Goal: Transaction & Acquisition: Purchase product/service

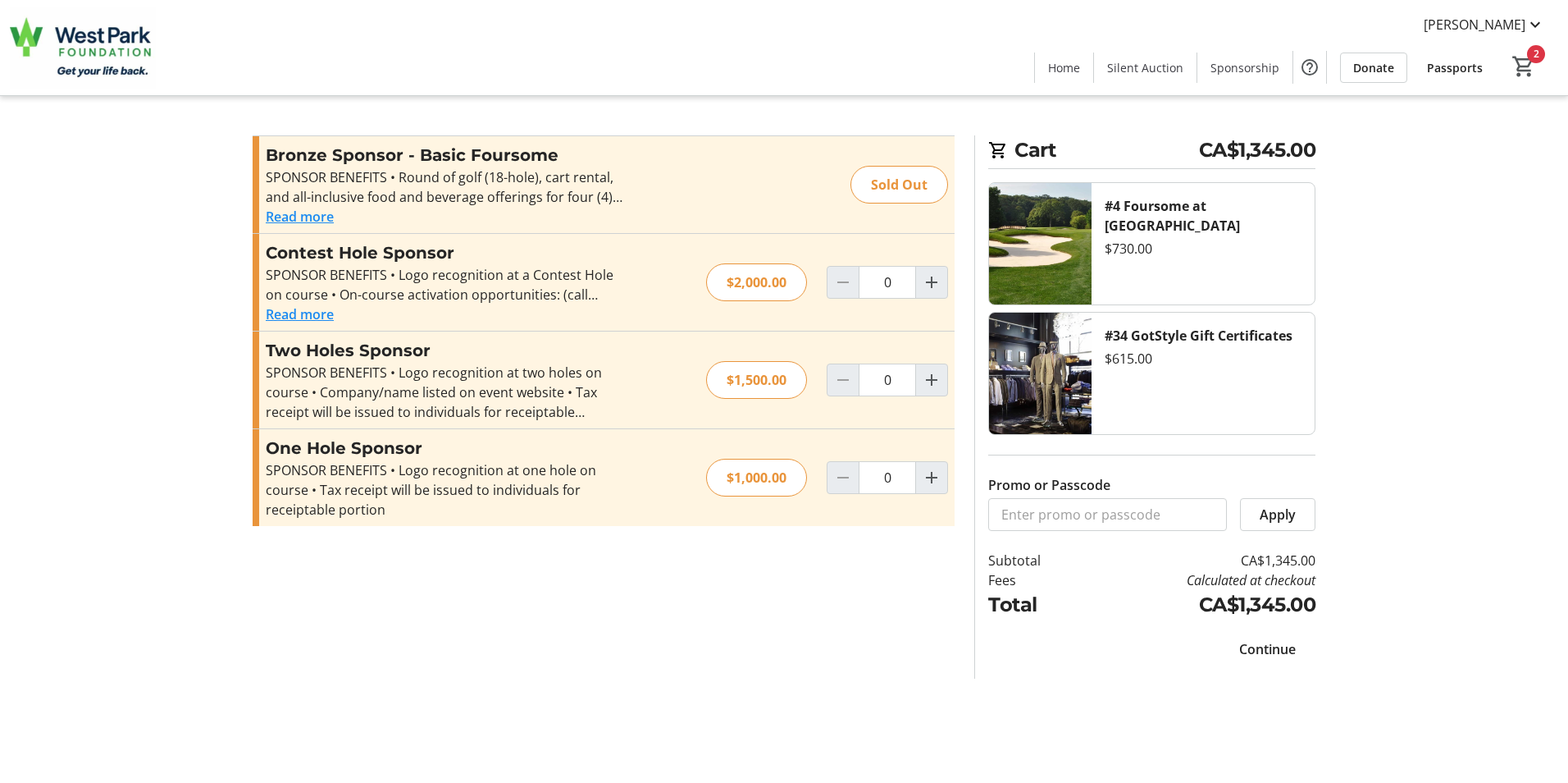
click at [1275, 644] on span "Continue" at bounding box center [1268, 649] width 57 height 20
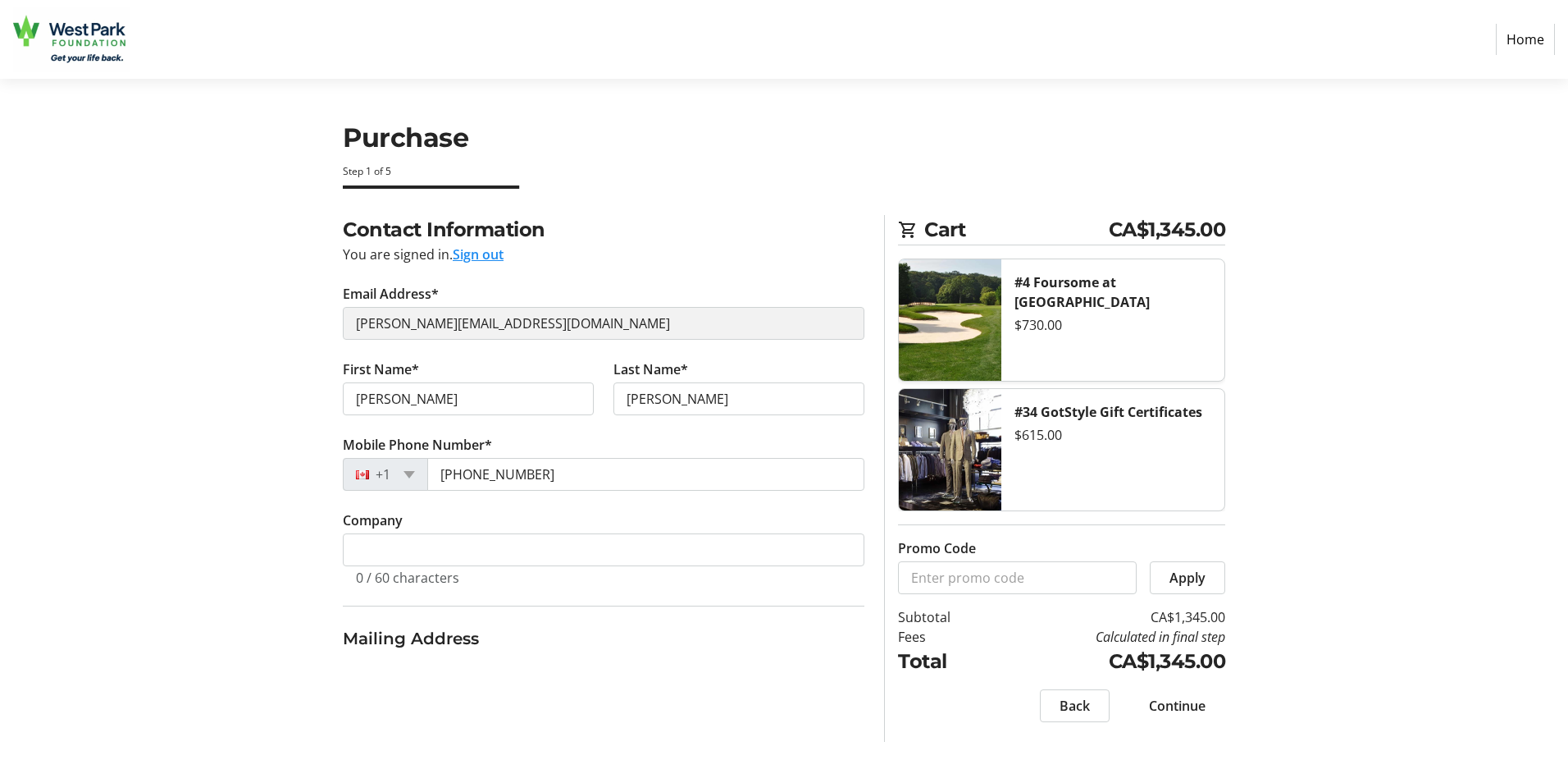
select select "CA"
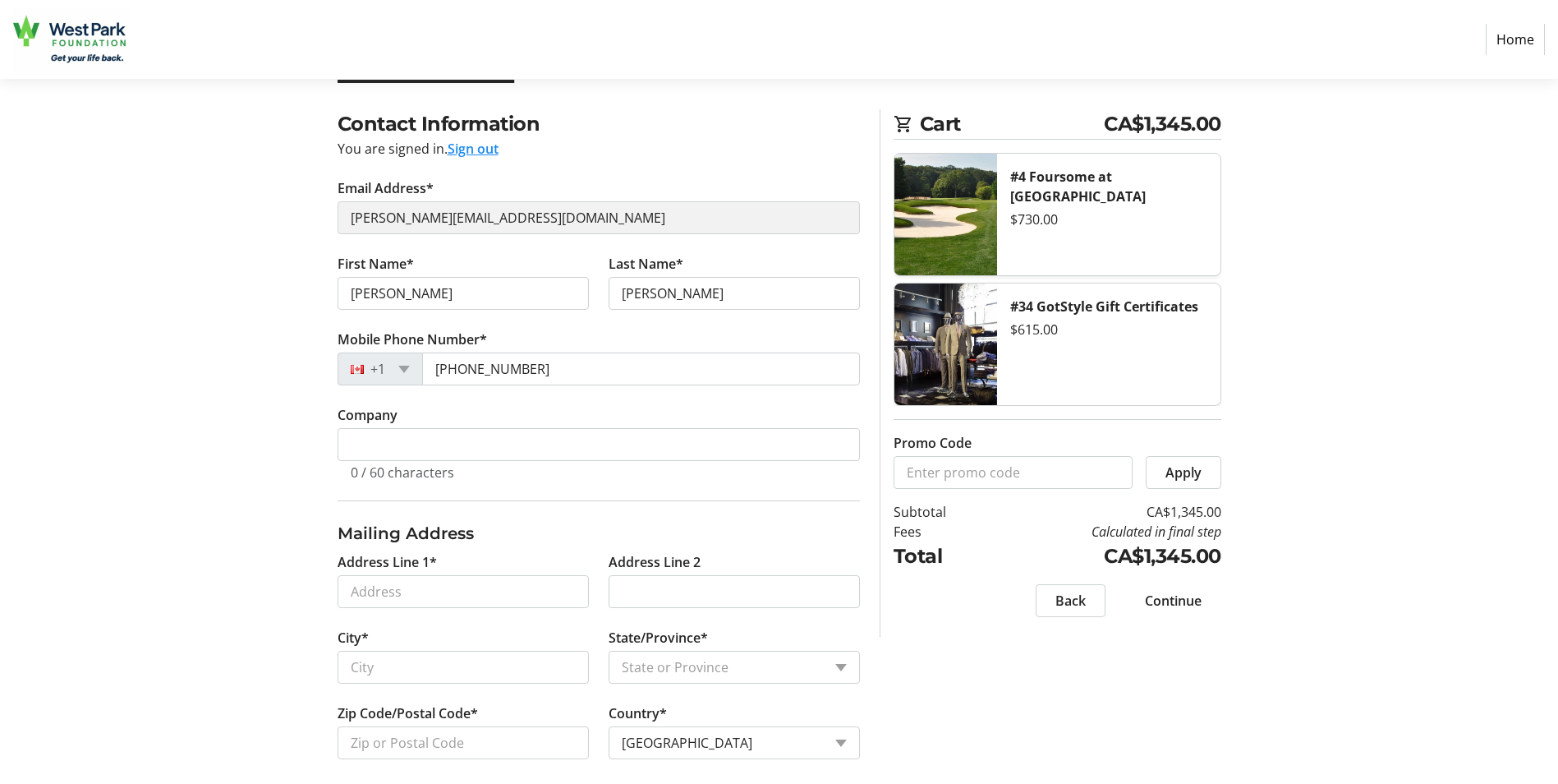
scroll to position [121, 0]
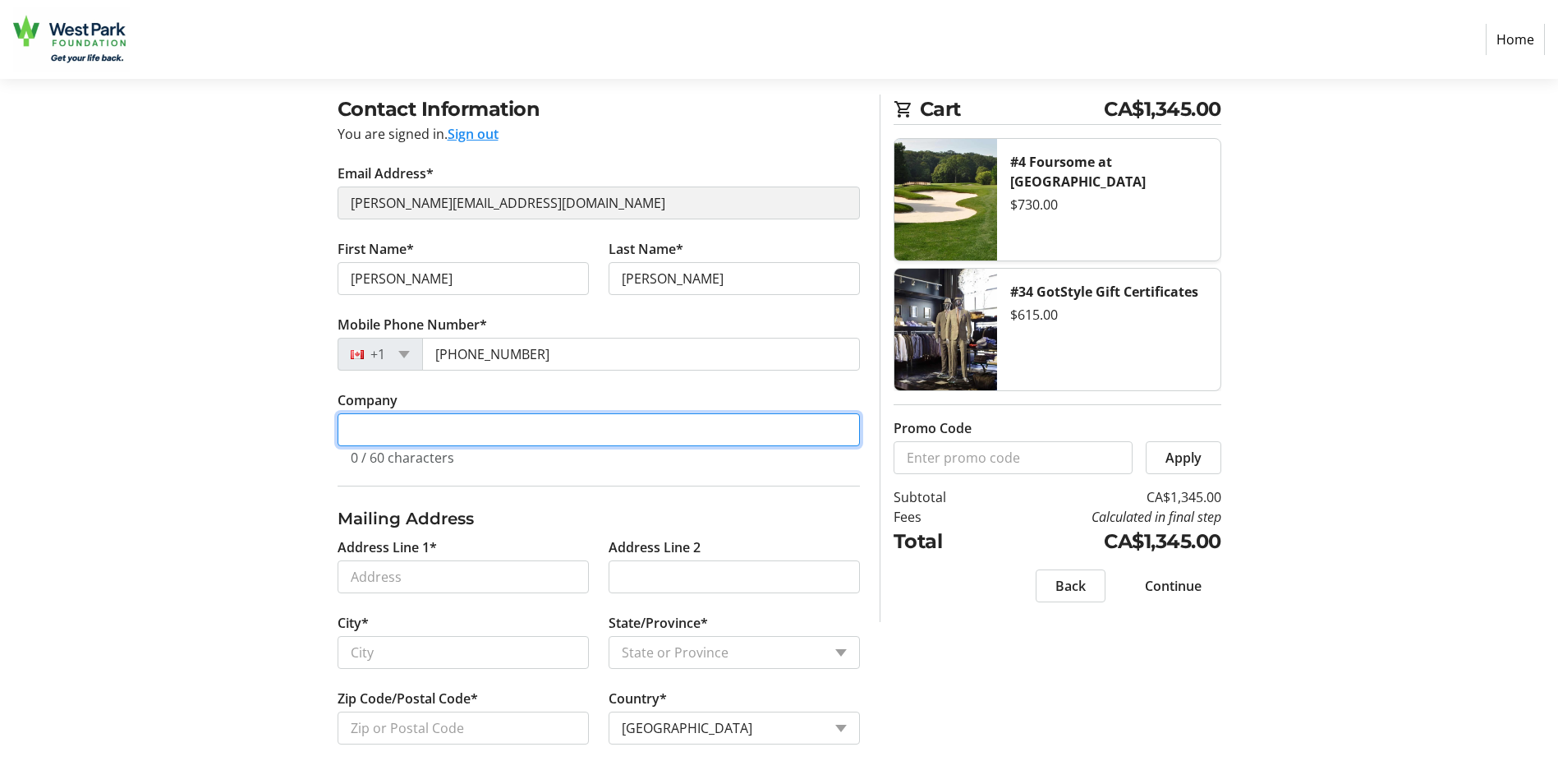
click at [357, 427] on input "Company" at bounding box center [599, 429] width 523 height 33
type input "AC Mechanical Contractors Ltd."
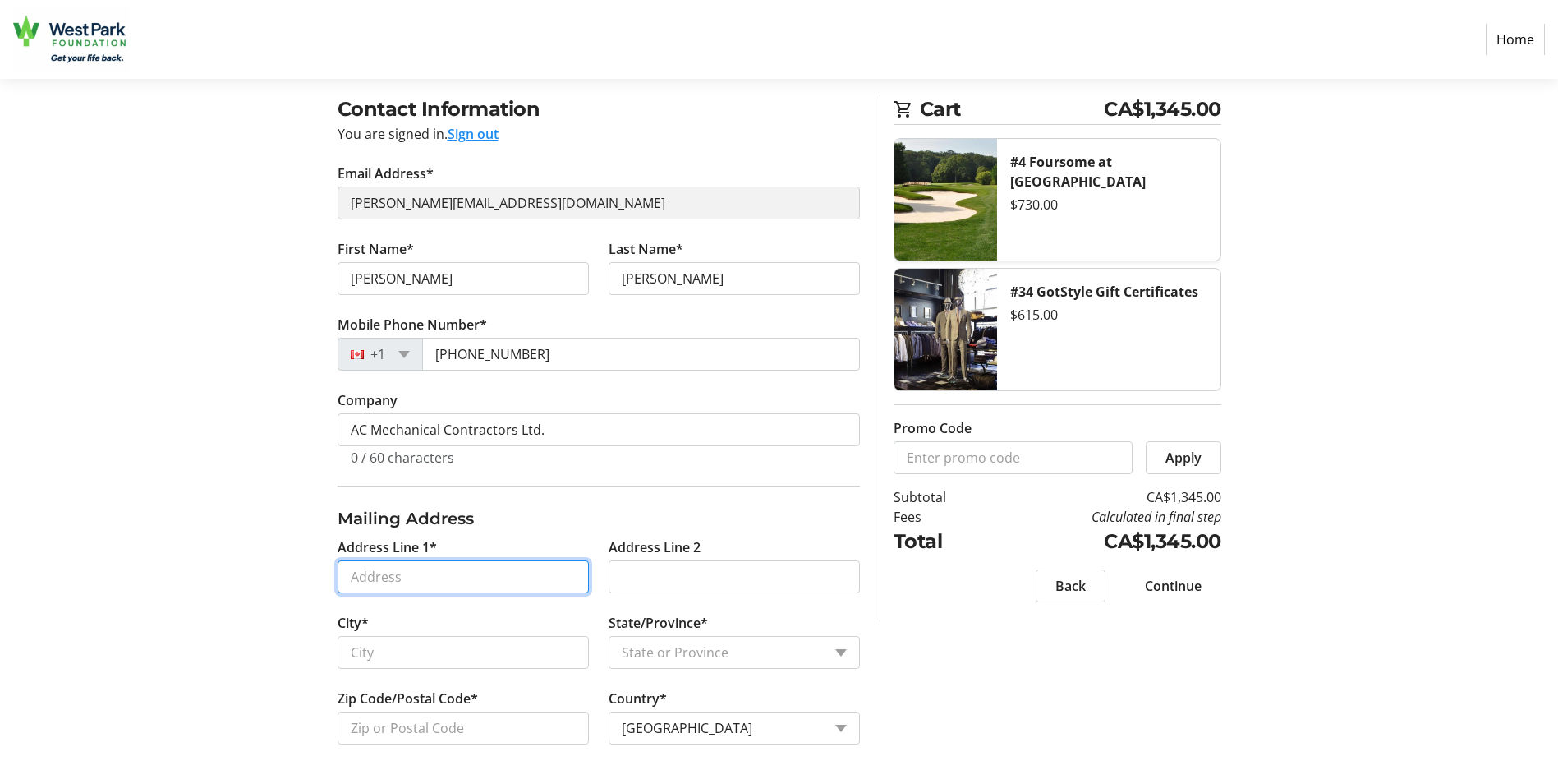
type input "[STREET_ADDRESS][PERSON_NAME]"
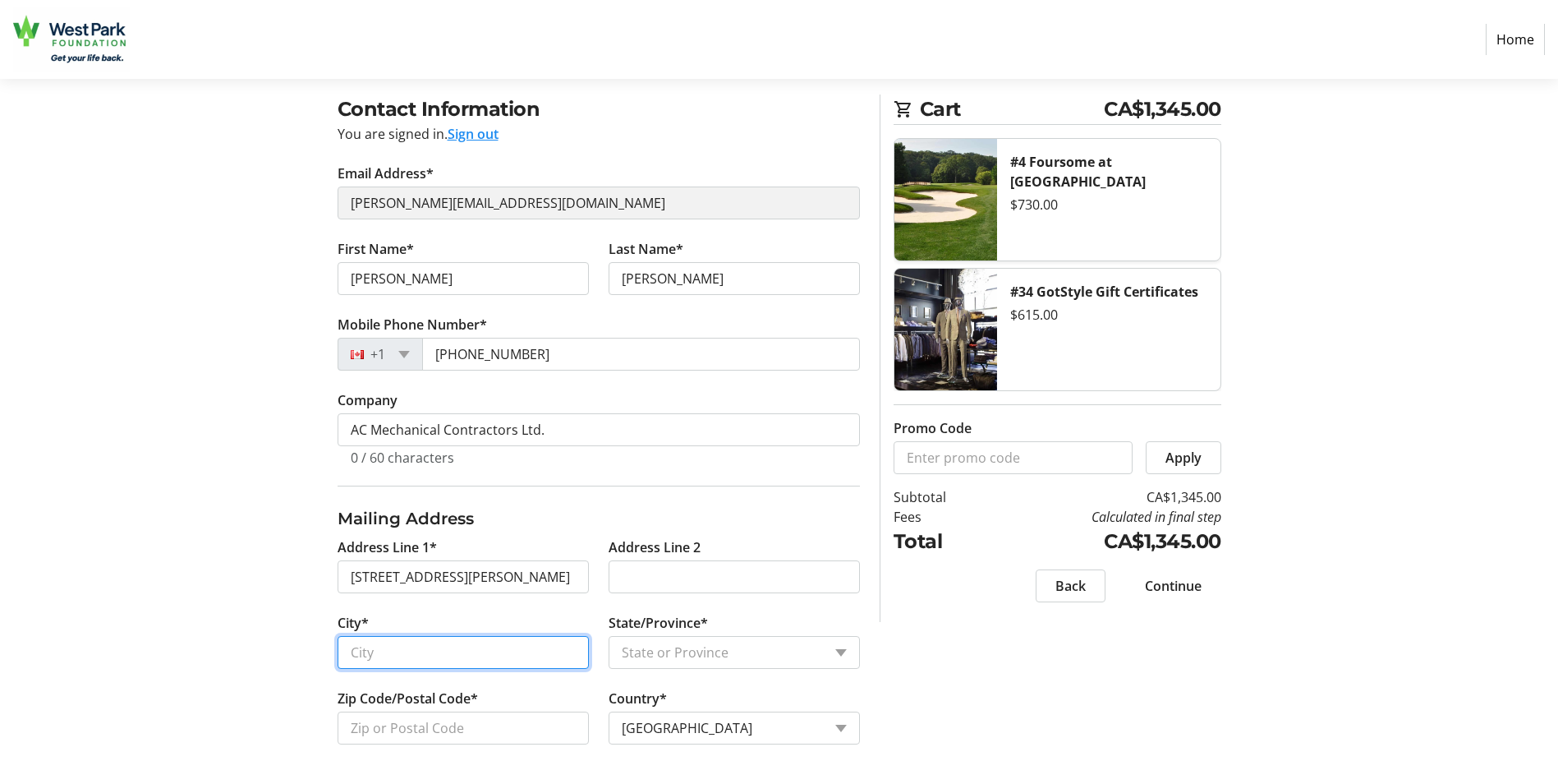
type input "[GEOGRAPHIC_DATA], [GEOGRAPHIC_DATA]"
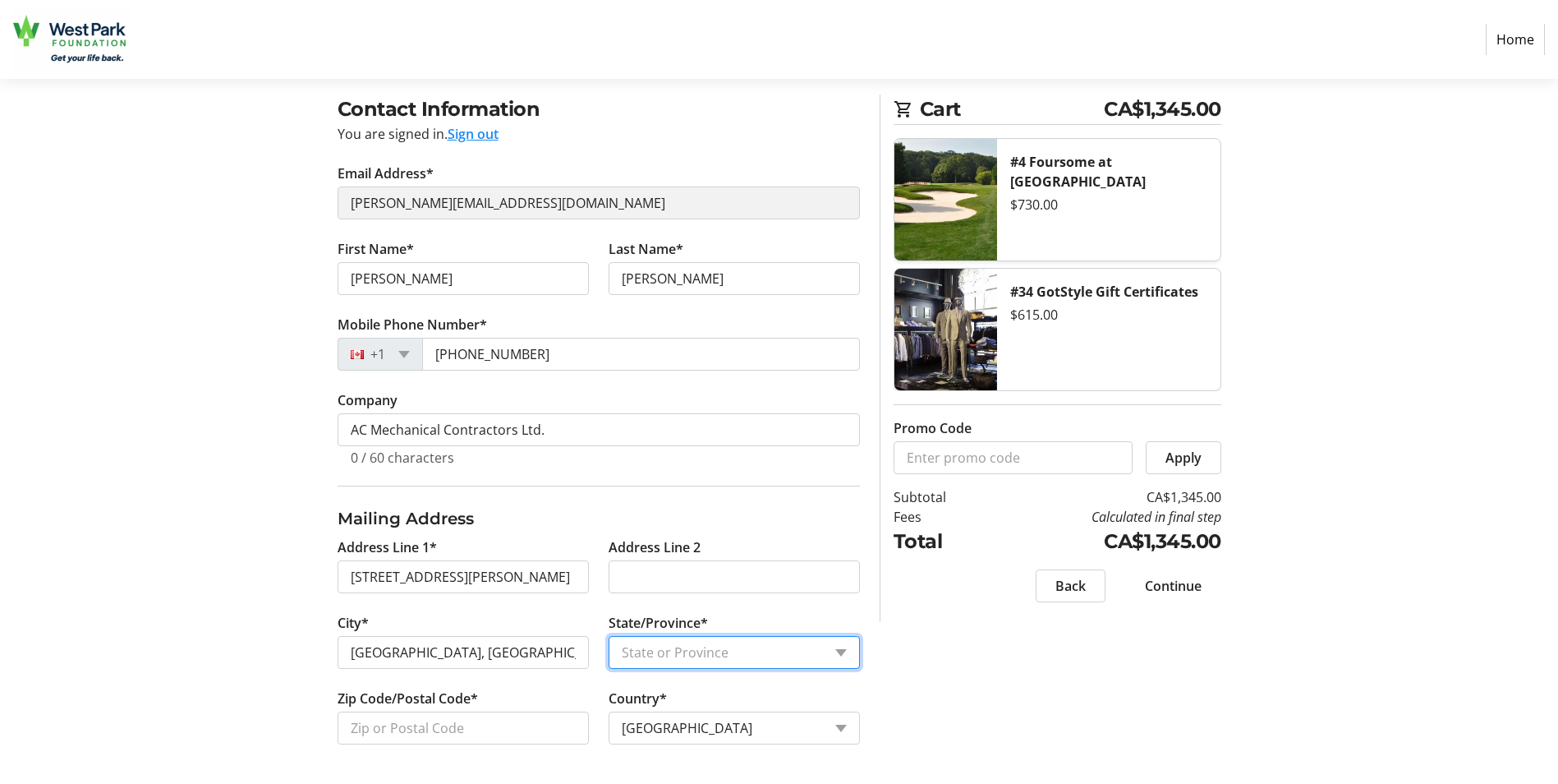
select select "ON"
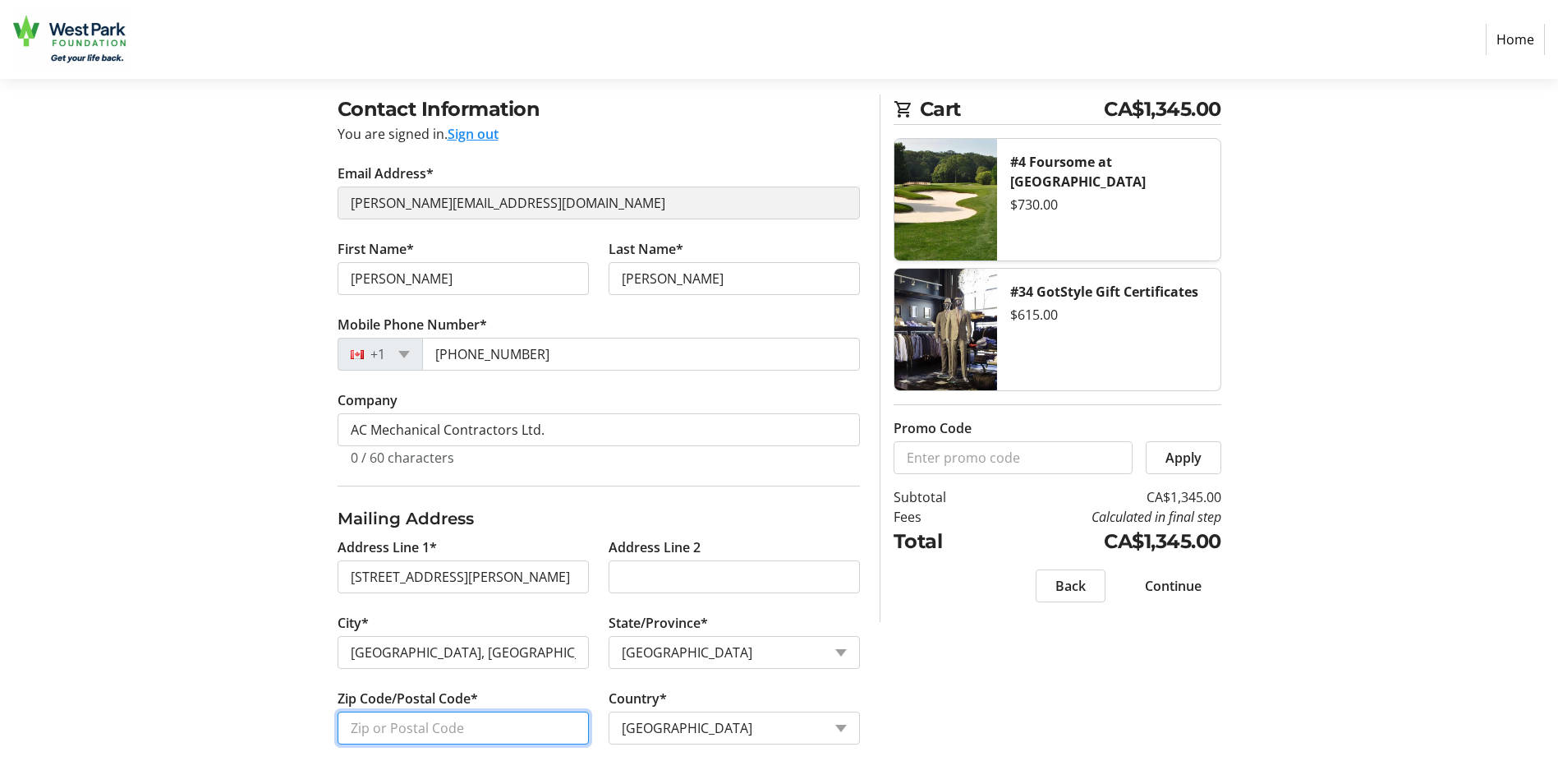
type input "L6H 2N3"
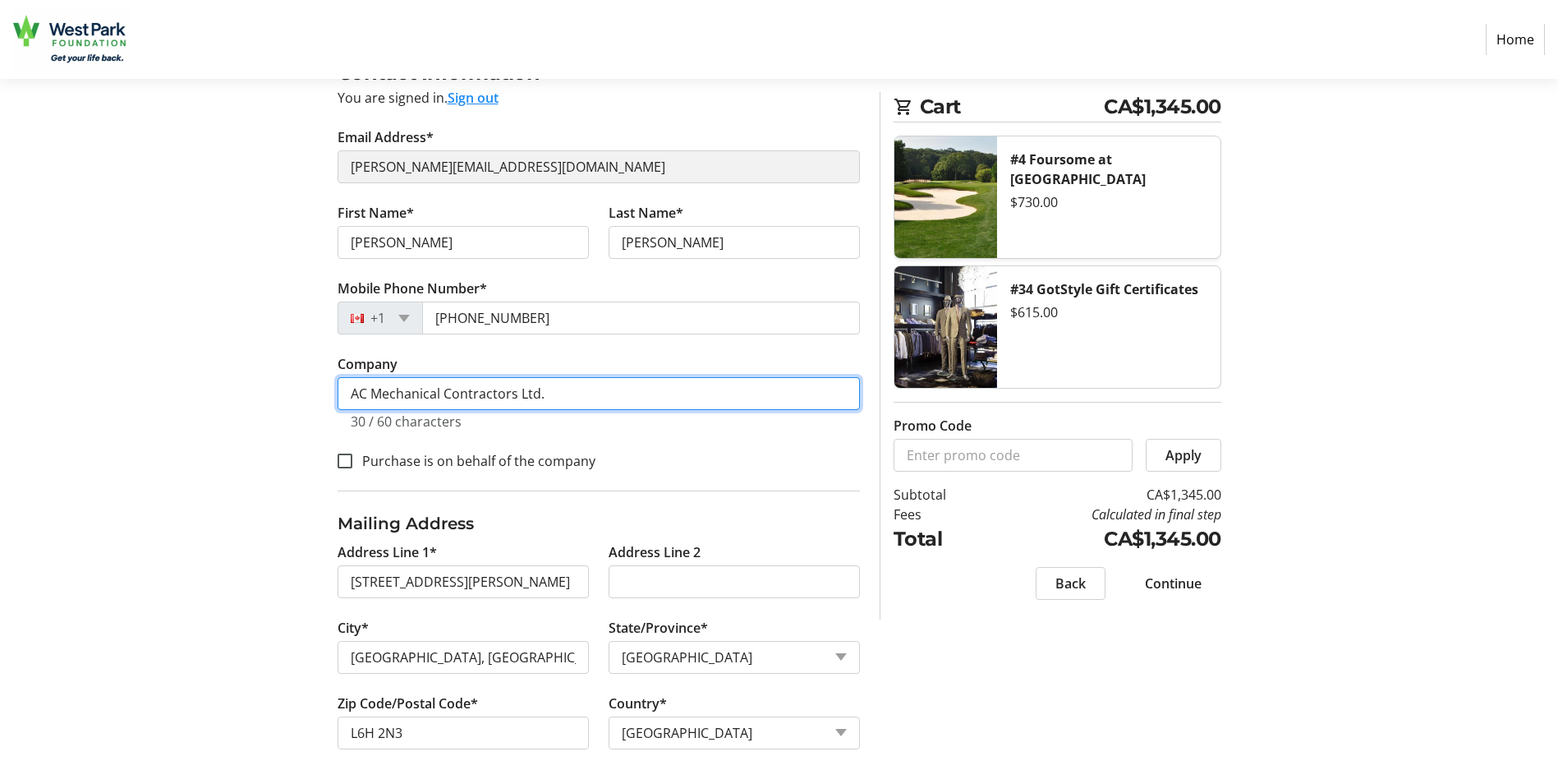
scroll to position [162, 0]
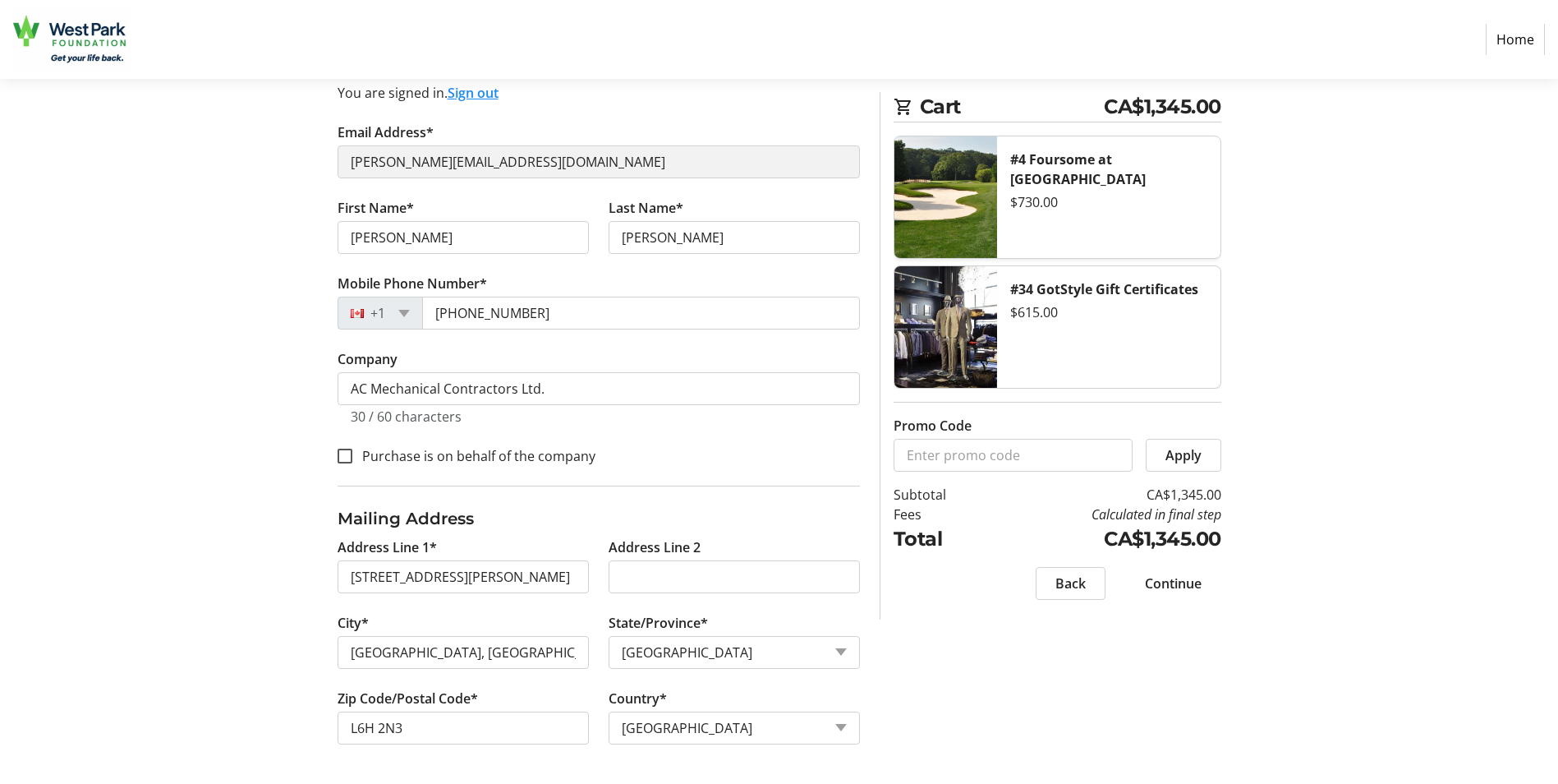
click at [1172, 581] on span "Continue" at bounding box center [1173, 584] width 57 height 20
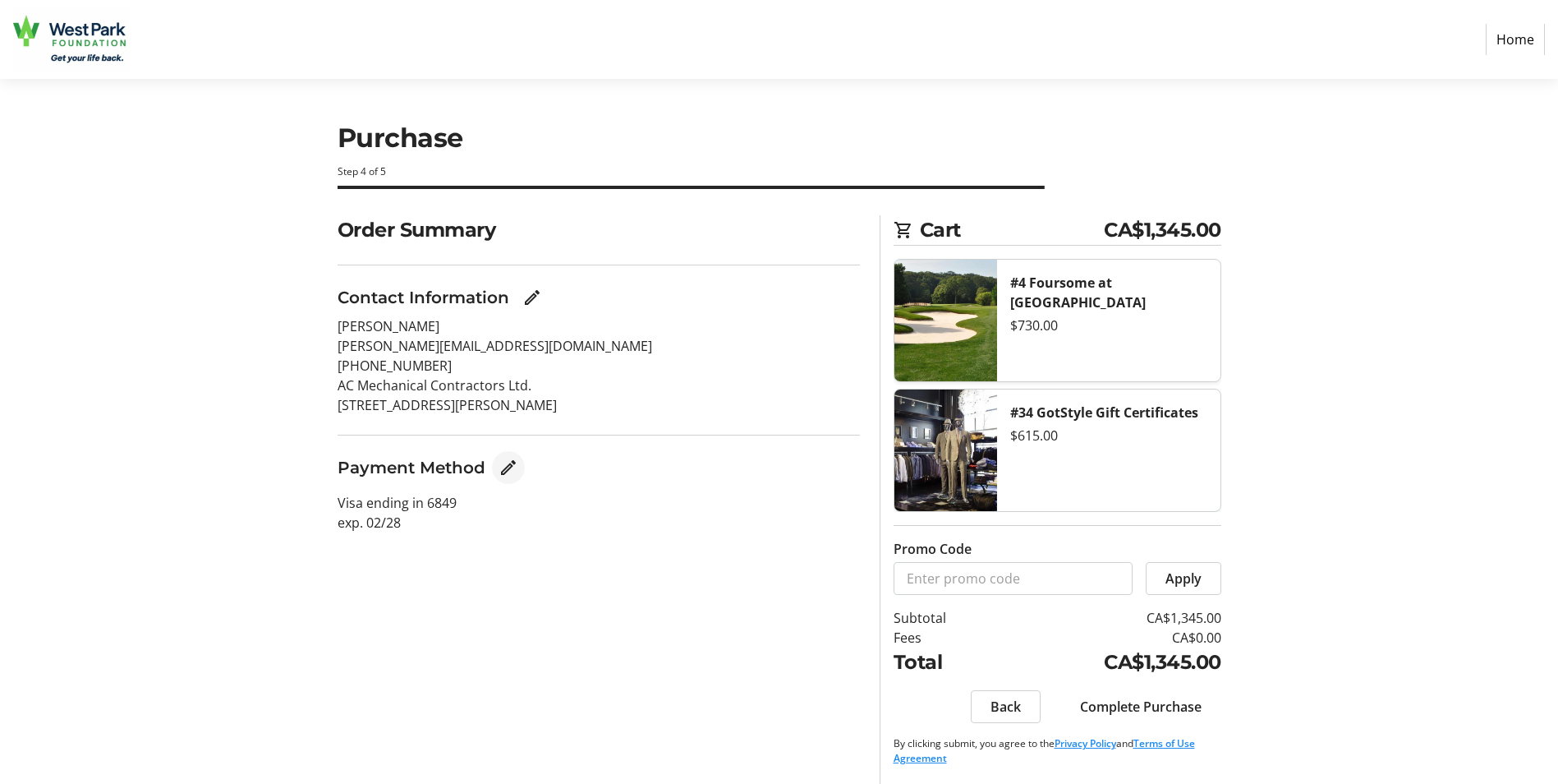
click at [505, 469] on mat-icon "Edit Payment Method" at bounding box center [508, 468] width 20 height 20
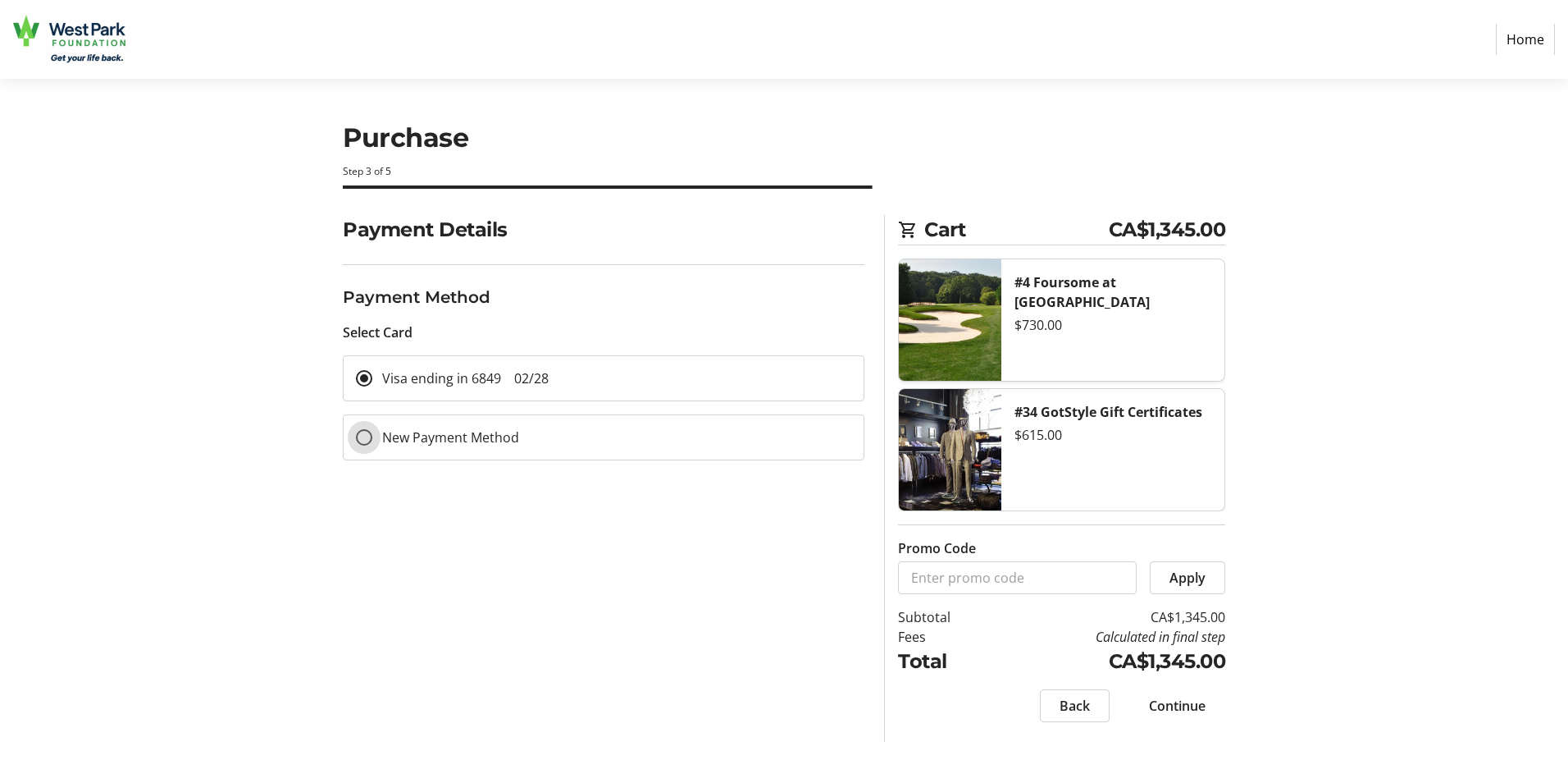
click at [373, 431] on div at bounding box center [364, 438] width 17 height 17
click at [361, 433] on input "New Payment Method" at bounding box center [364, 438] width 17 height 17
radio input "true"
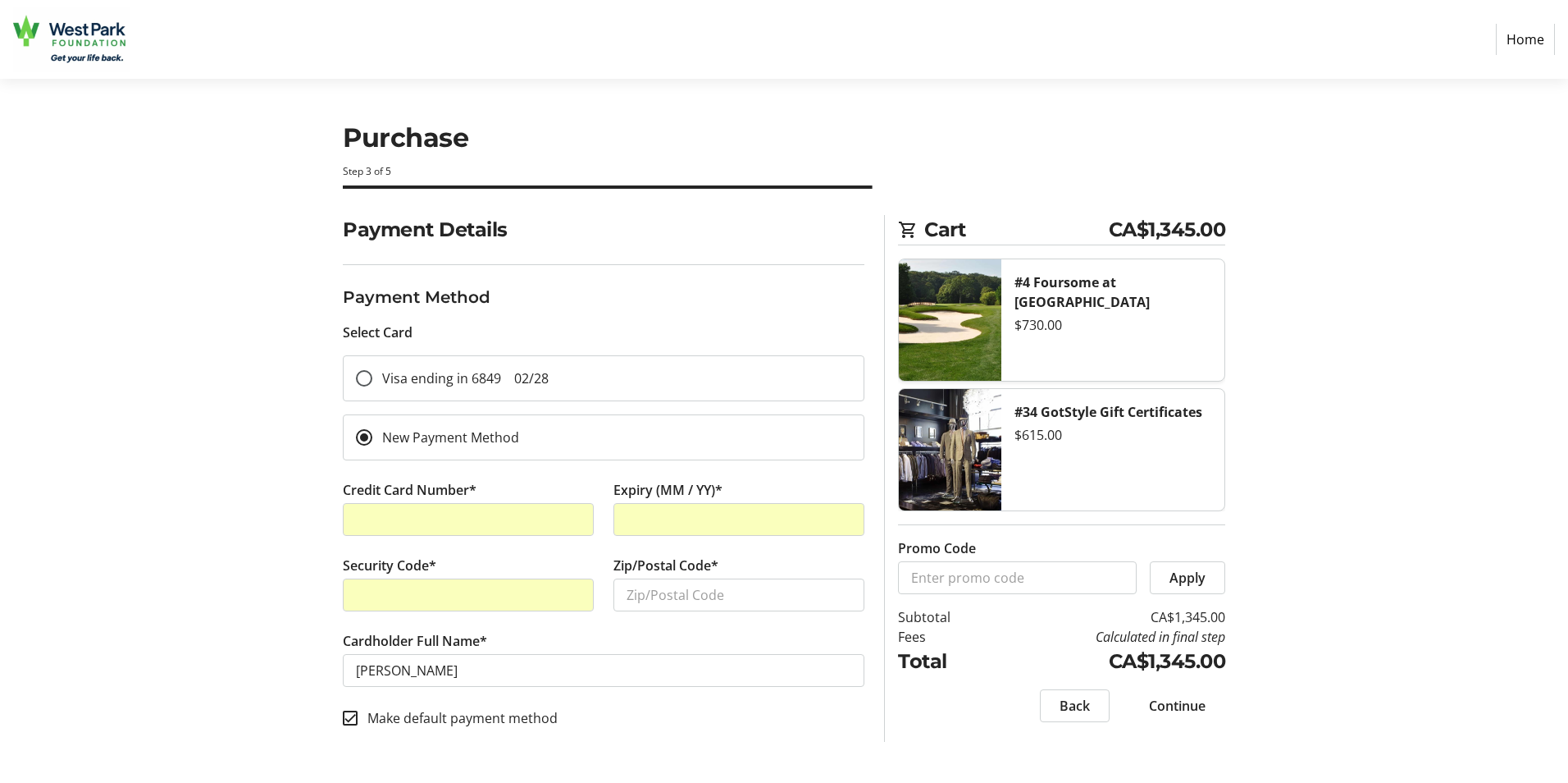
click at [1095, 710] on span at bounding box center [1075, 705] width 68 height 39
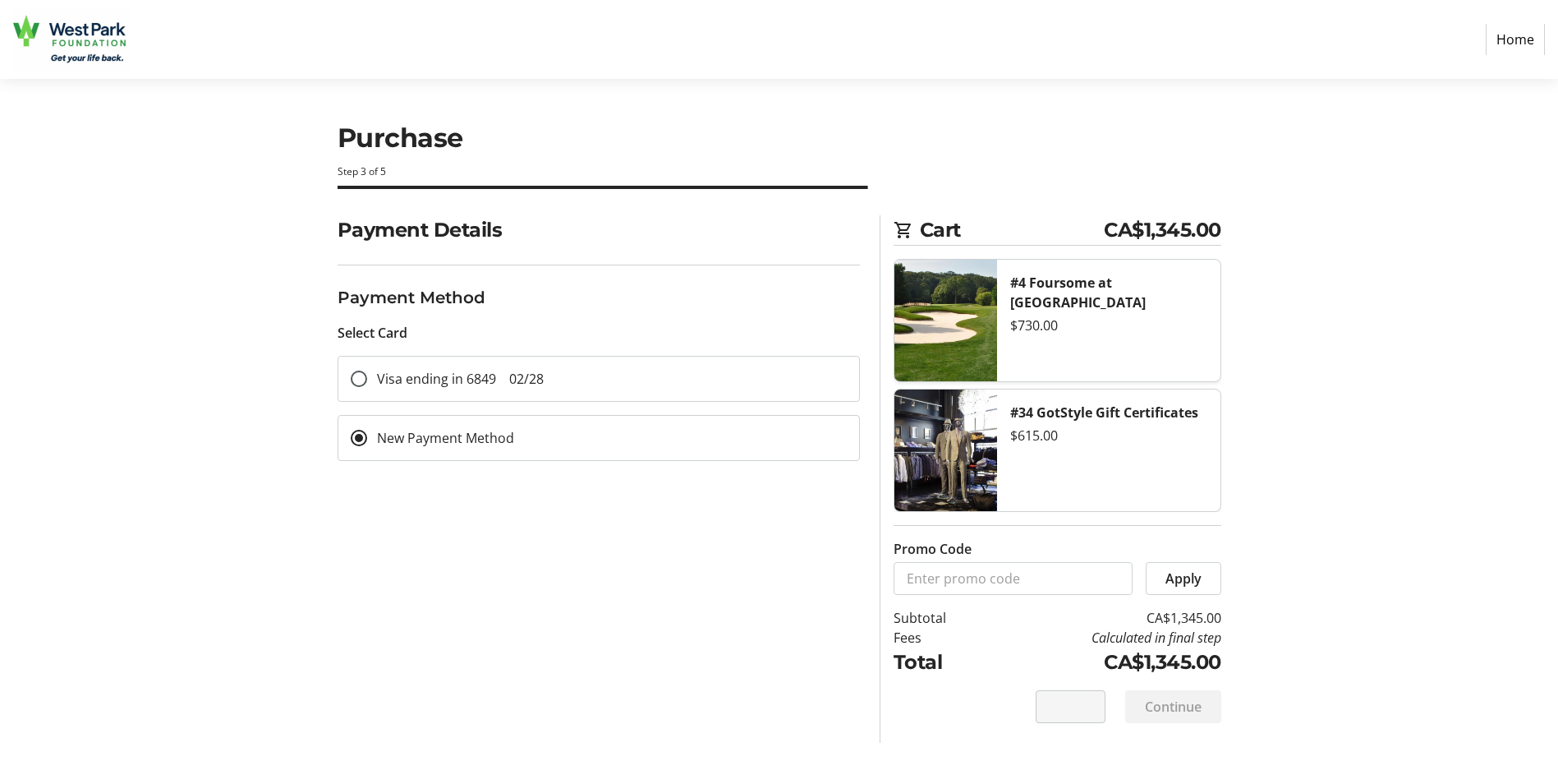
select select "ON"
select select "CA"
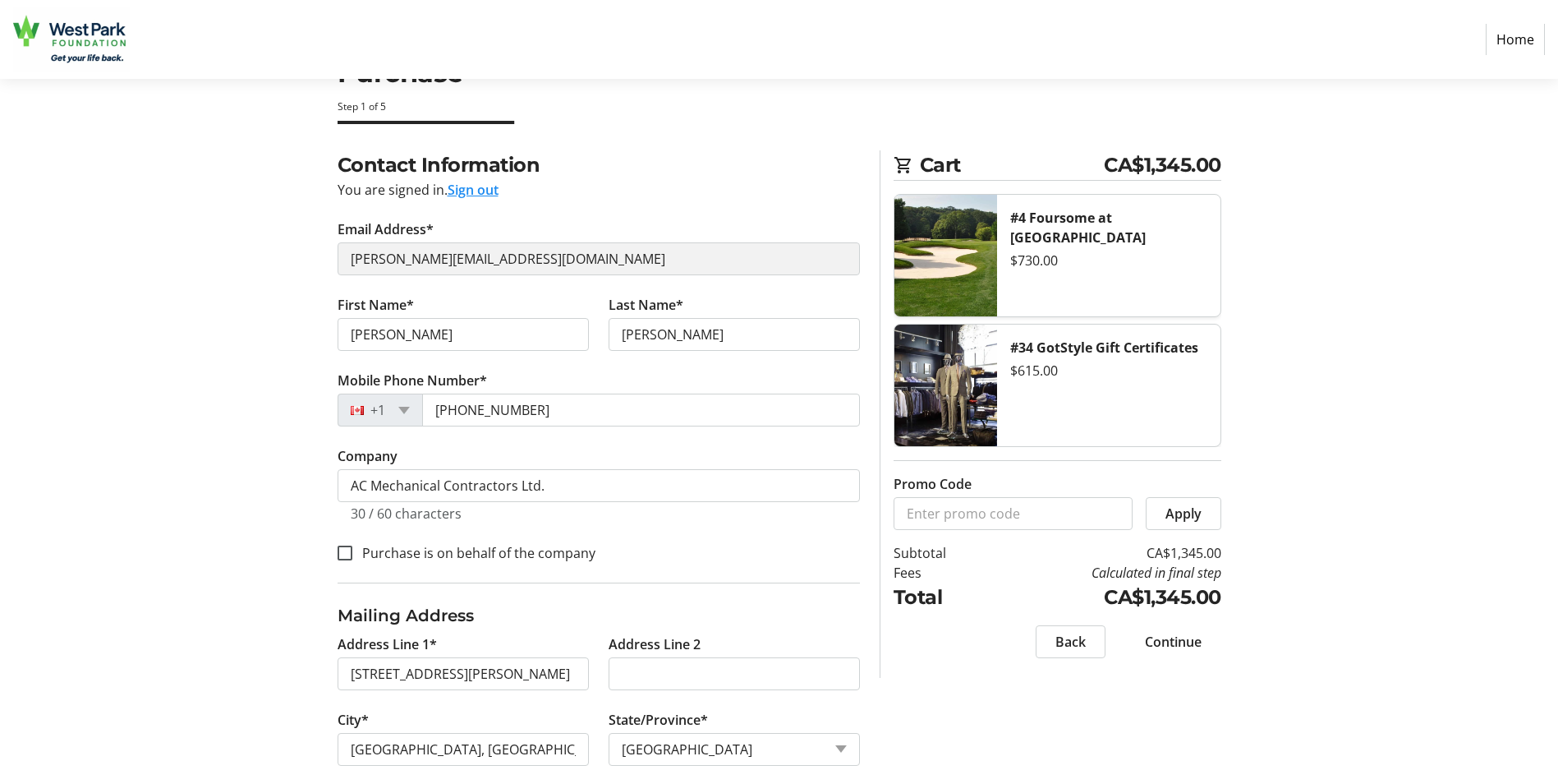
scroll to position [82, 0]
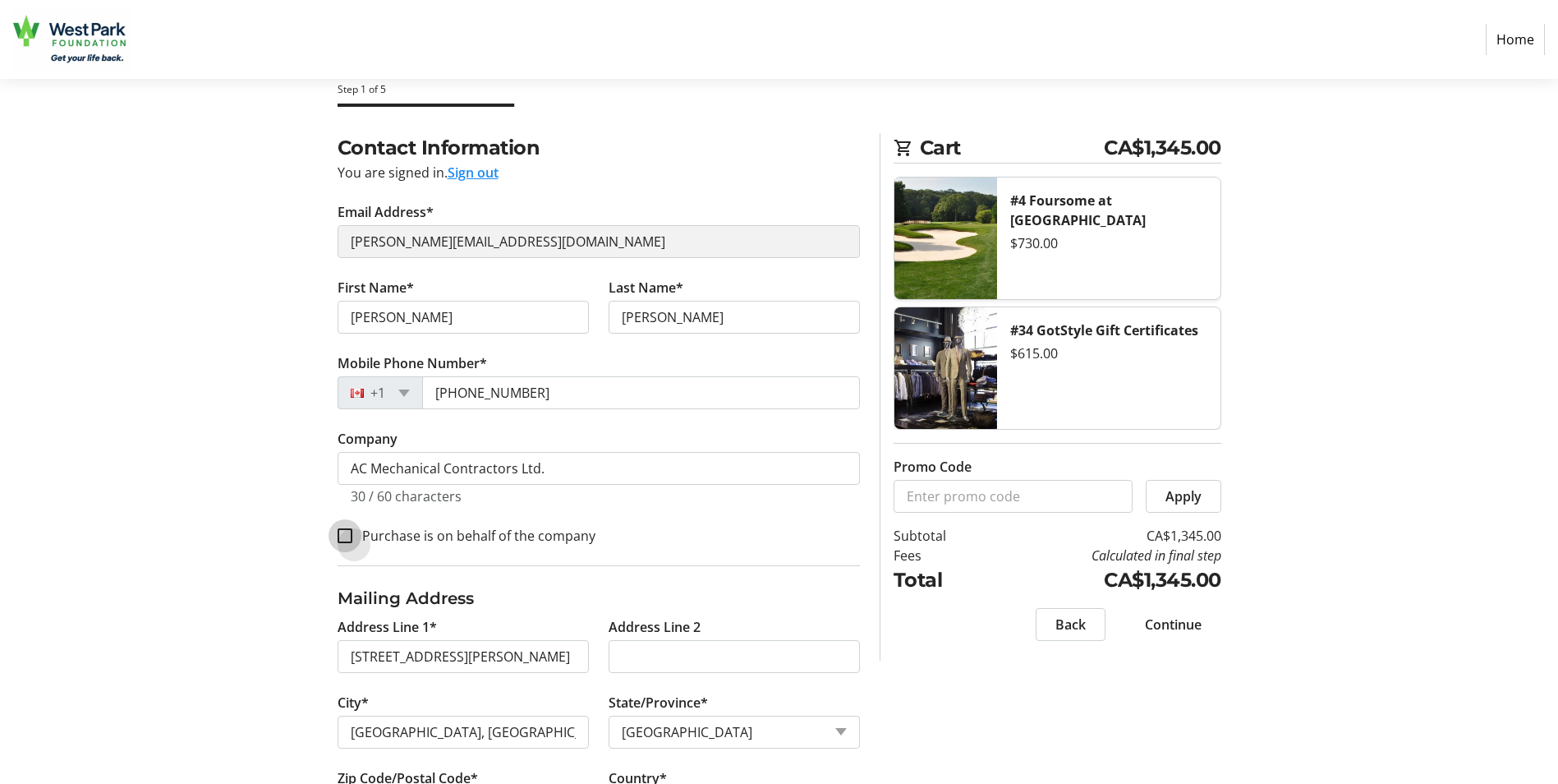
click at [344, 534] on input "Purchase is on behalf of the company" at bounding box center [345, 536] width 15 height 15
checkbox input "true"
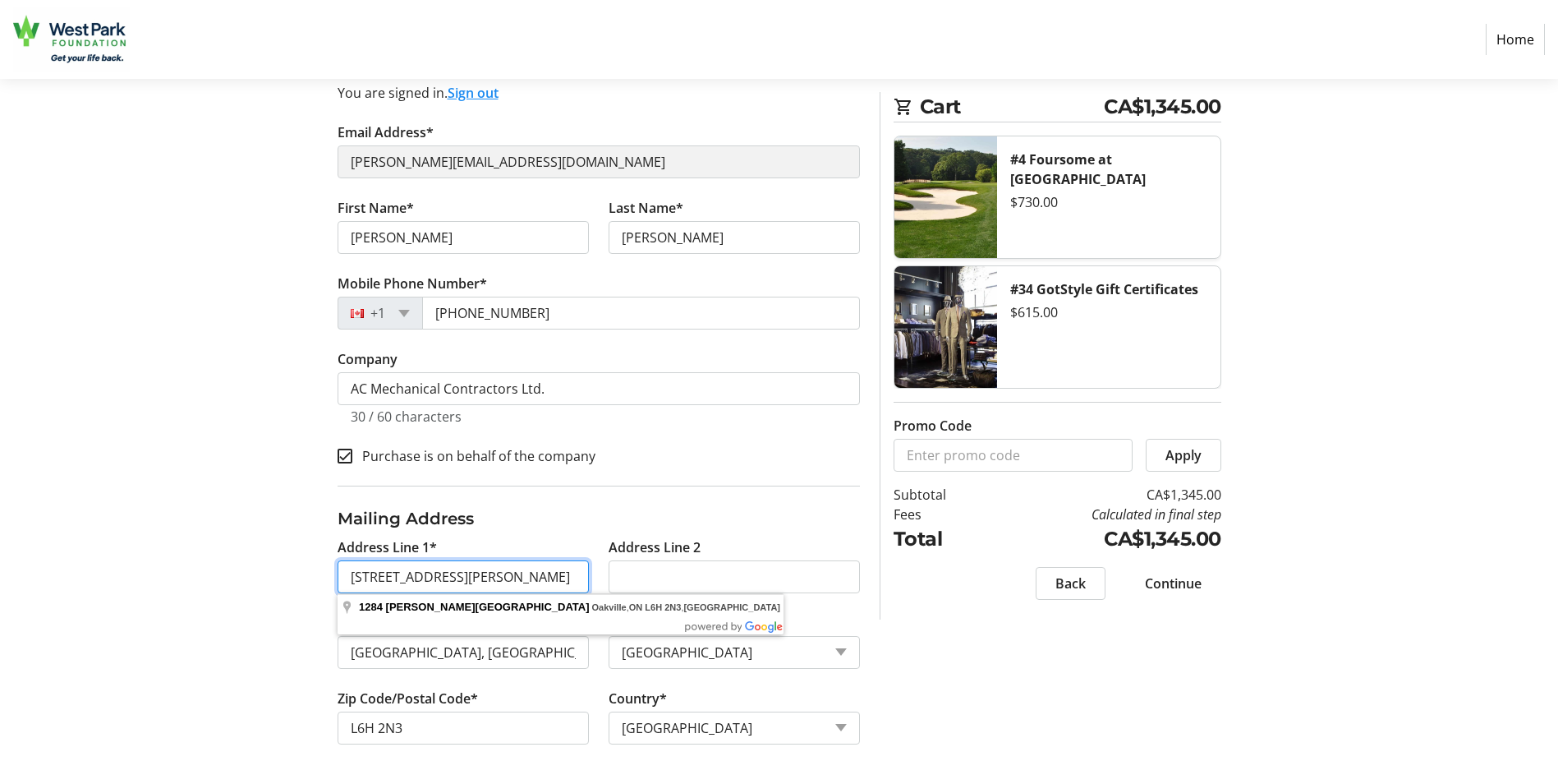
scroll to position [0, 104]
drag, startPoint x: 354, startPoint y: 574, endPoint x: 803, endPoint y: 553, distance: 449.5
click at [776, 560] on div "Address Line 1* [STREET_ADDRESS][PERSON_NAME] [GEOGRAPHIC_DATA] Address Line [G…" at bounding box center [599, 650] width 542 height 227
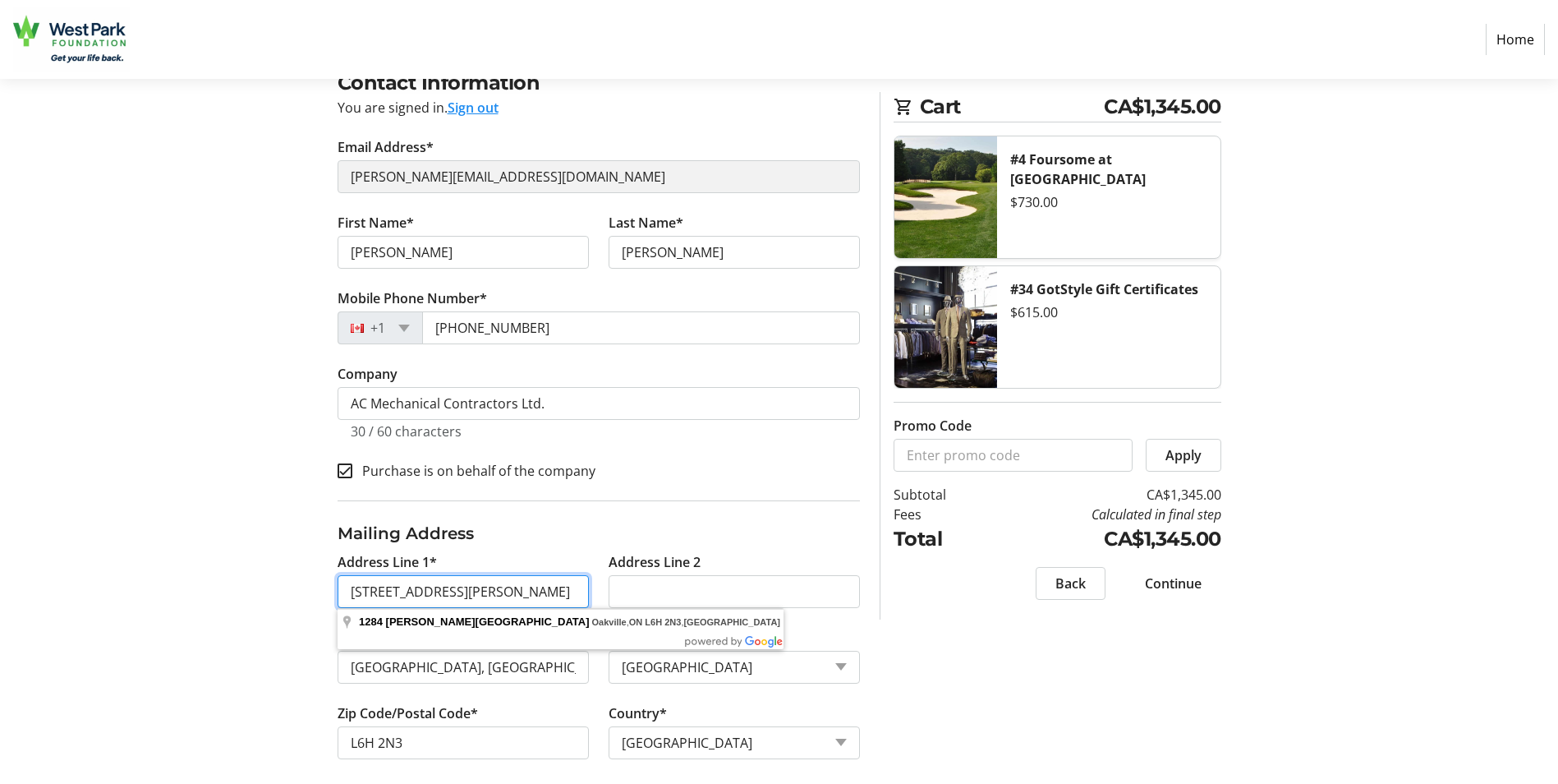
scroll to position [162, 0]
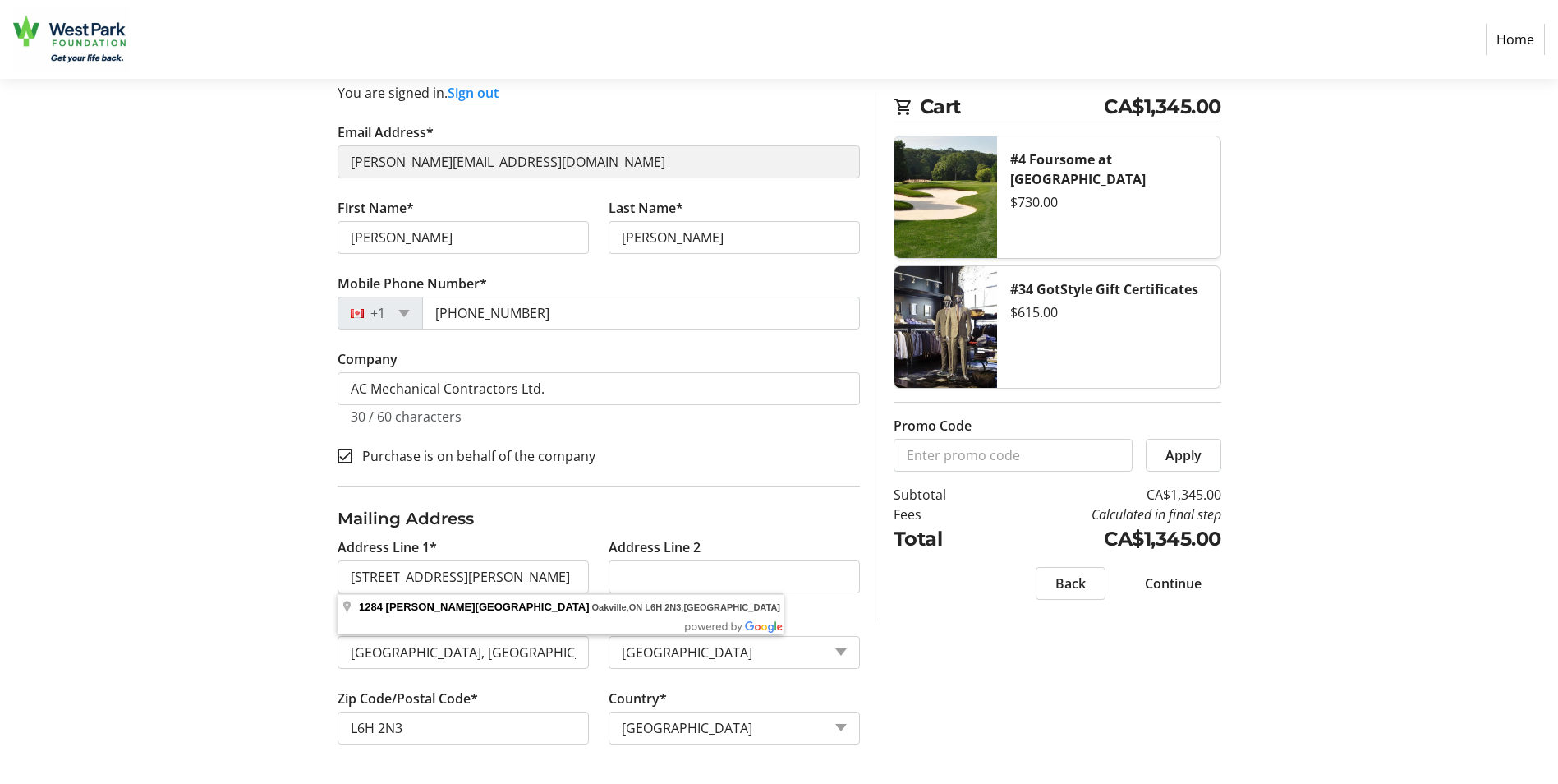
click at [723, 508] on h3 "Mailing Address" at bounding box center [599, 518] width 523 height 25
click at [1171, 584] on span "Continue" at bounding box center [1173, 584] width 57 height 20
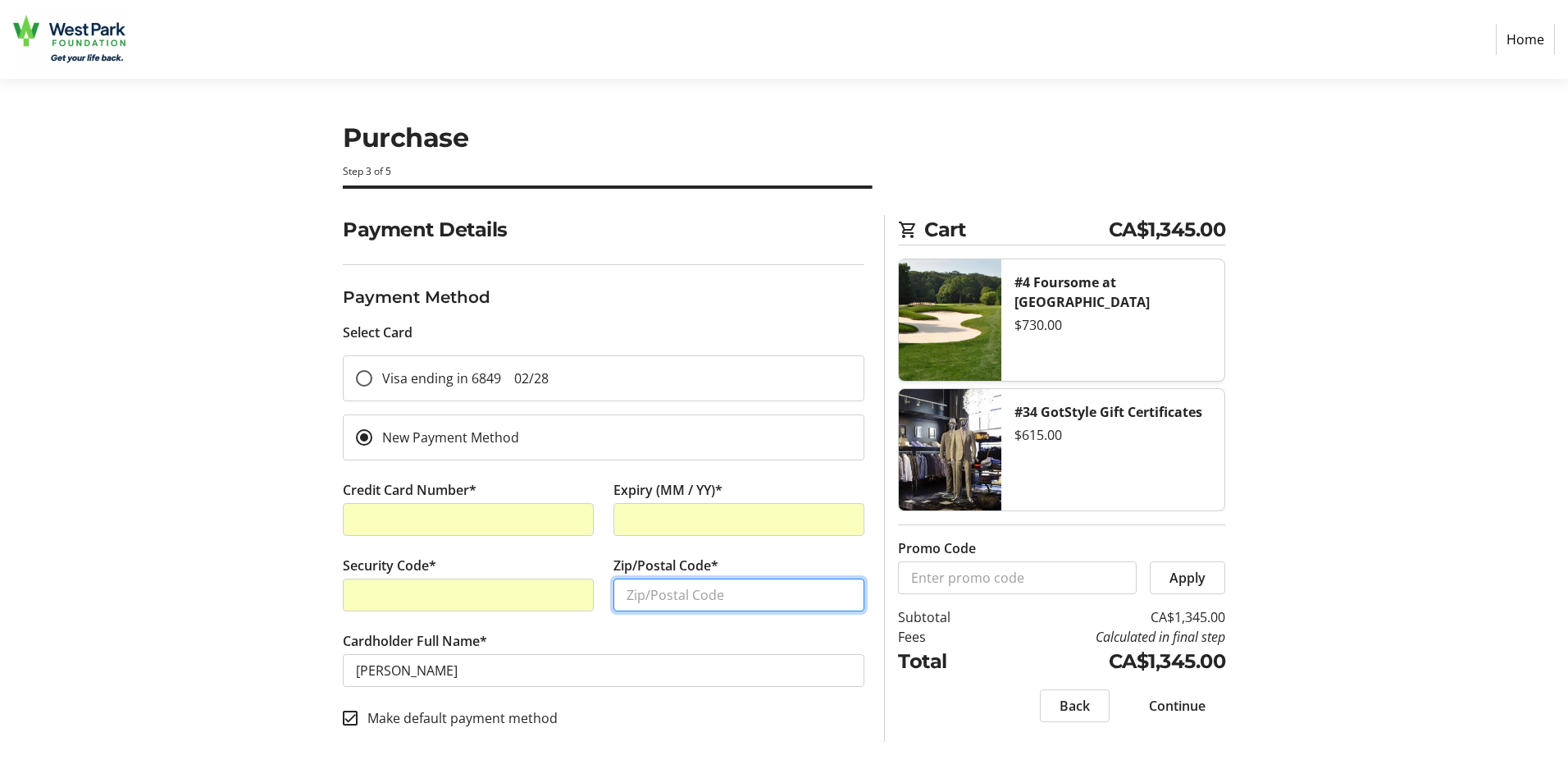
drag, startPoint x: 639, startPoint y: 595, endPoint x: 658, endPoint y: 595, distance: 19.0
click at [638, 595] on input "Zip/Postal Code*" at bounding box center [739, 595] width 251 height 33
type input "L6H 2N3"
click at [1180, 703] on span "Continue" at bounding box center [1177, 705] width 57 height 20
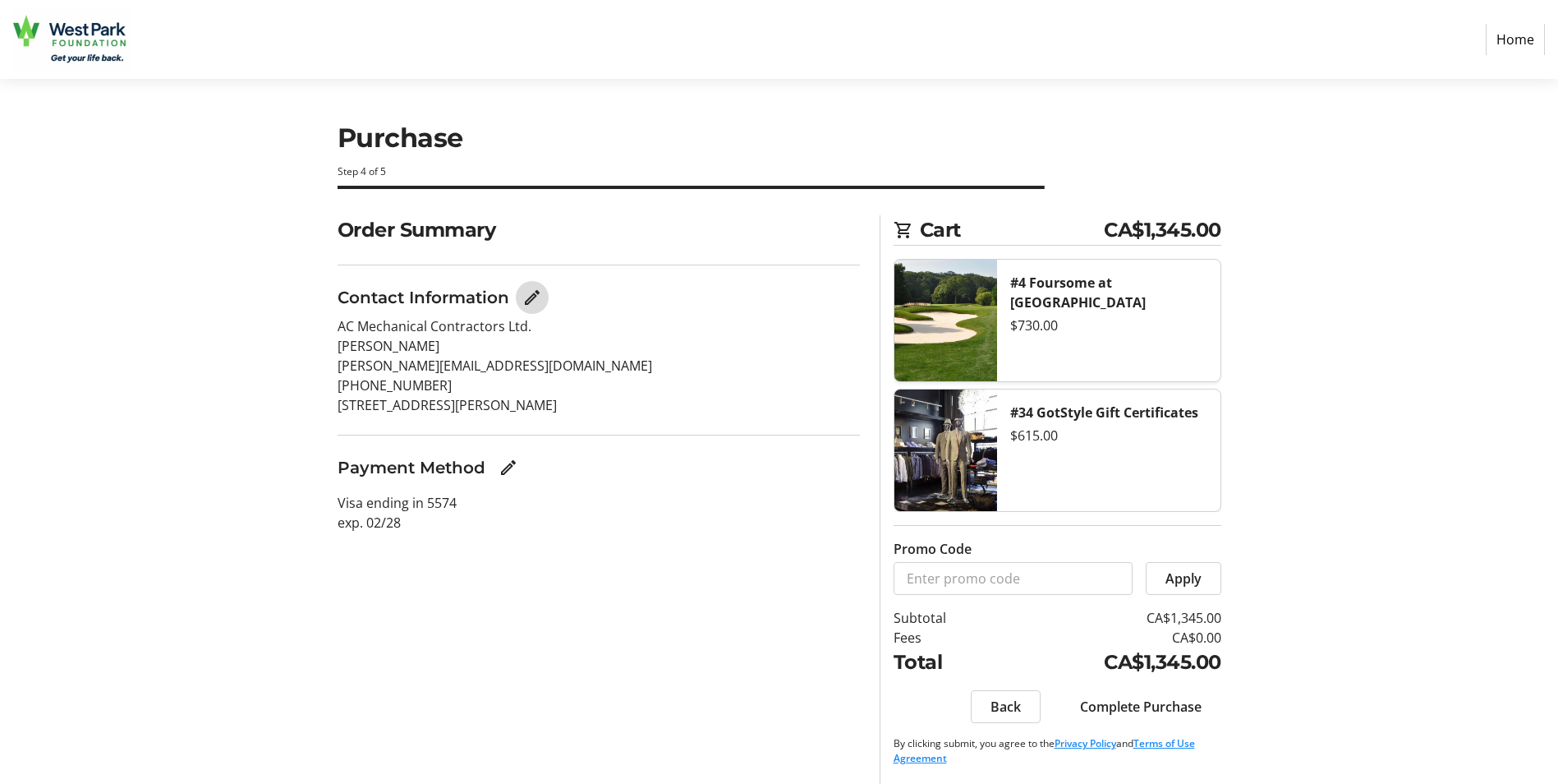
click at [520, 291] on span "Edit Contact Information" at bounding box center [532, 296] width 33 height 33
select select "ON"
select select "CA"
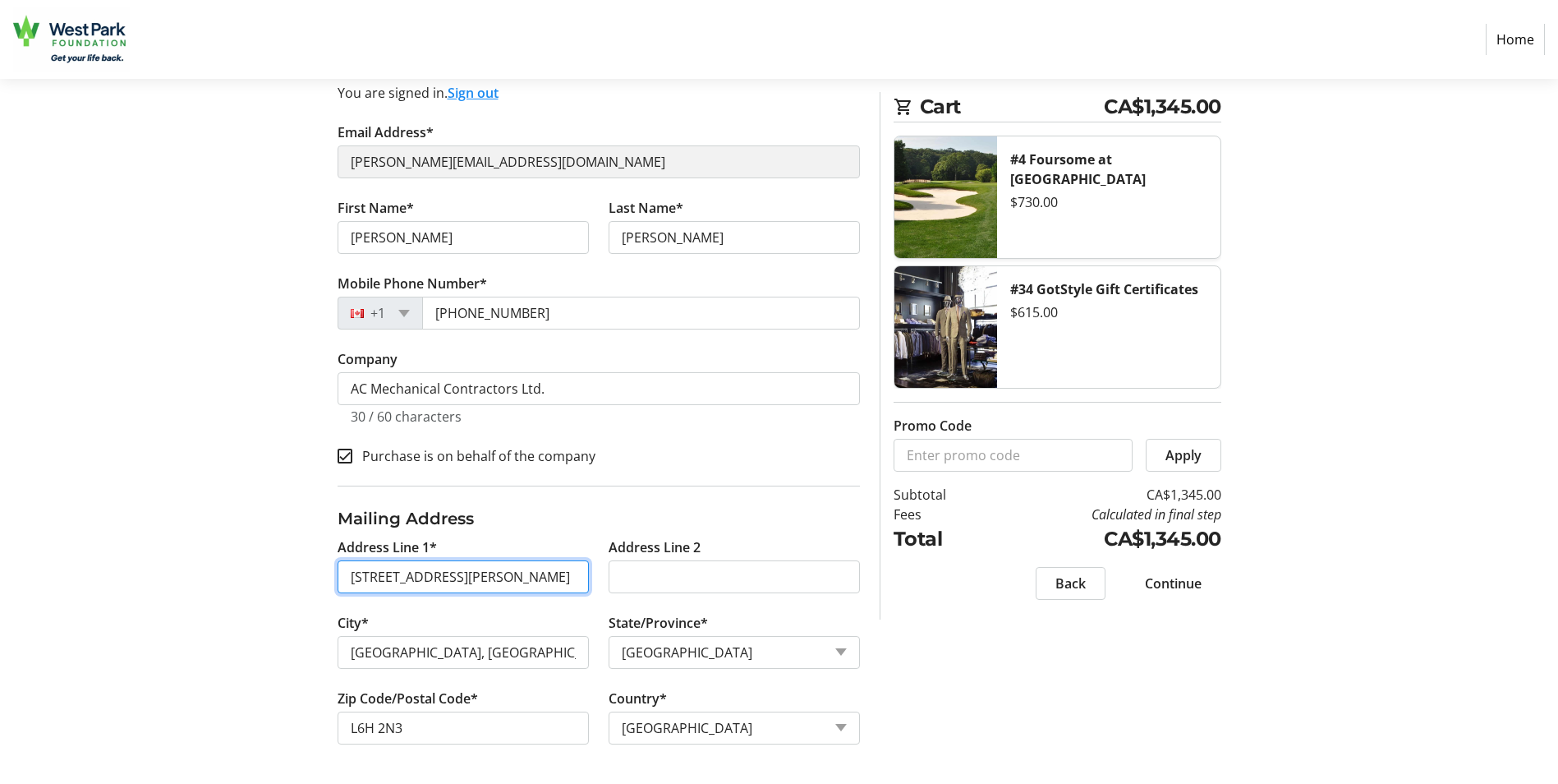
scroll to position [0, 104]
drag, startPoint x: 493, startPoint y: 580, endPoint x: 577, endPoint y: 578, distance: 84.0
click at [577, 578] on input "[STREET_ADDRESS][PERSON_NAME]" at bounding box center [463, 576] width 251 height 33
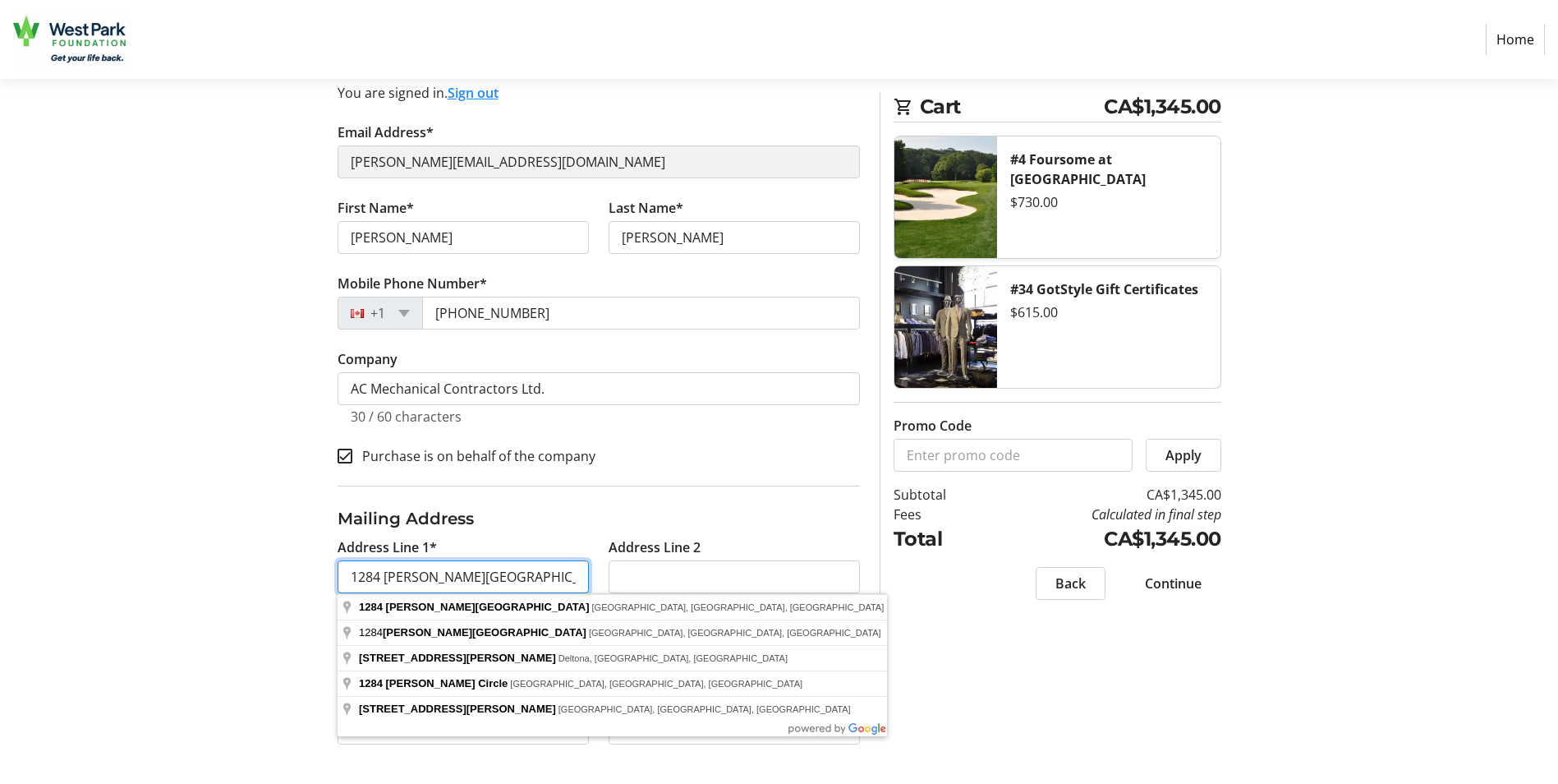
type input "1284 [PERSON_NAME][GEOGRAPHIC_DATA]"
click at [1008, 695] on div "Contact Information You are signed in. Sign out Email Address* [PERSON_NAME][EM…" at bounding box center [779, 418] width 1085 height 731
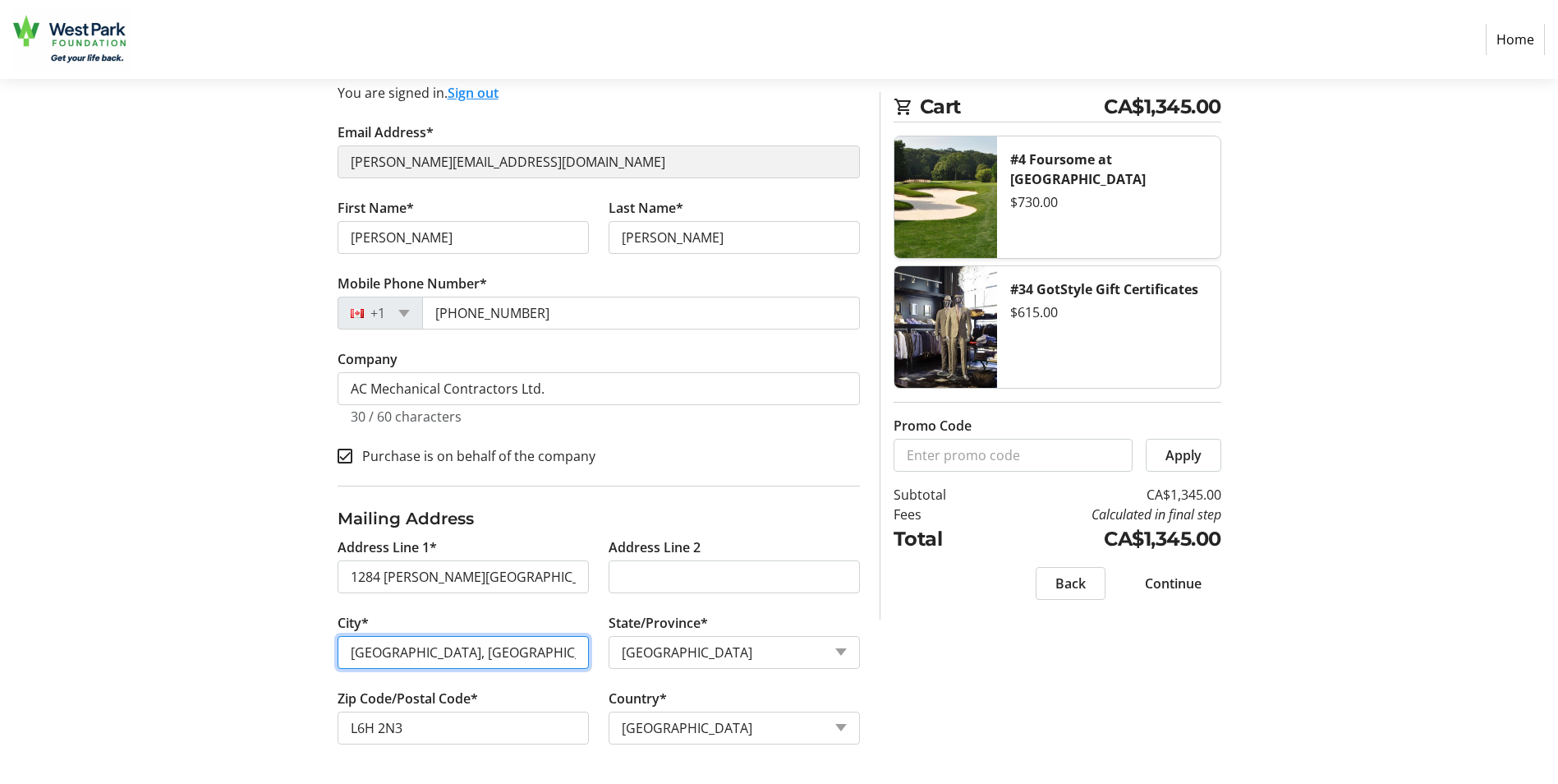
drag, startPoint x: 397, startPoint y: 653, endPoint x: 508, endPoint y: 652, distance: 111.0
click at [508, 652] on input "[GEOGRAPHIC_DATA], [GEOGRAPHIC_DATA]" at bounding box center [463, 651] width 251 height 33
type input "Oakville"
click at [980, 706] on div "Contact Information You are signed in. Sign out Email Address* [PERSON_NAME][EM…" at bounding box center [779, 418] width 1085 height 731
click at [1184, 584] on span "Continue" at bounding box center [1173, 584] width 57 height 20
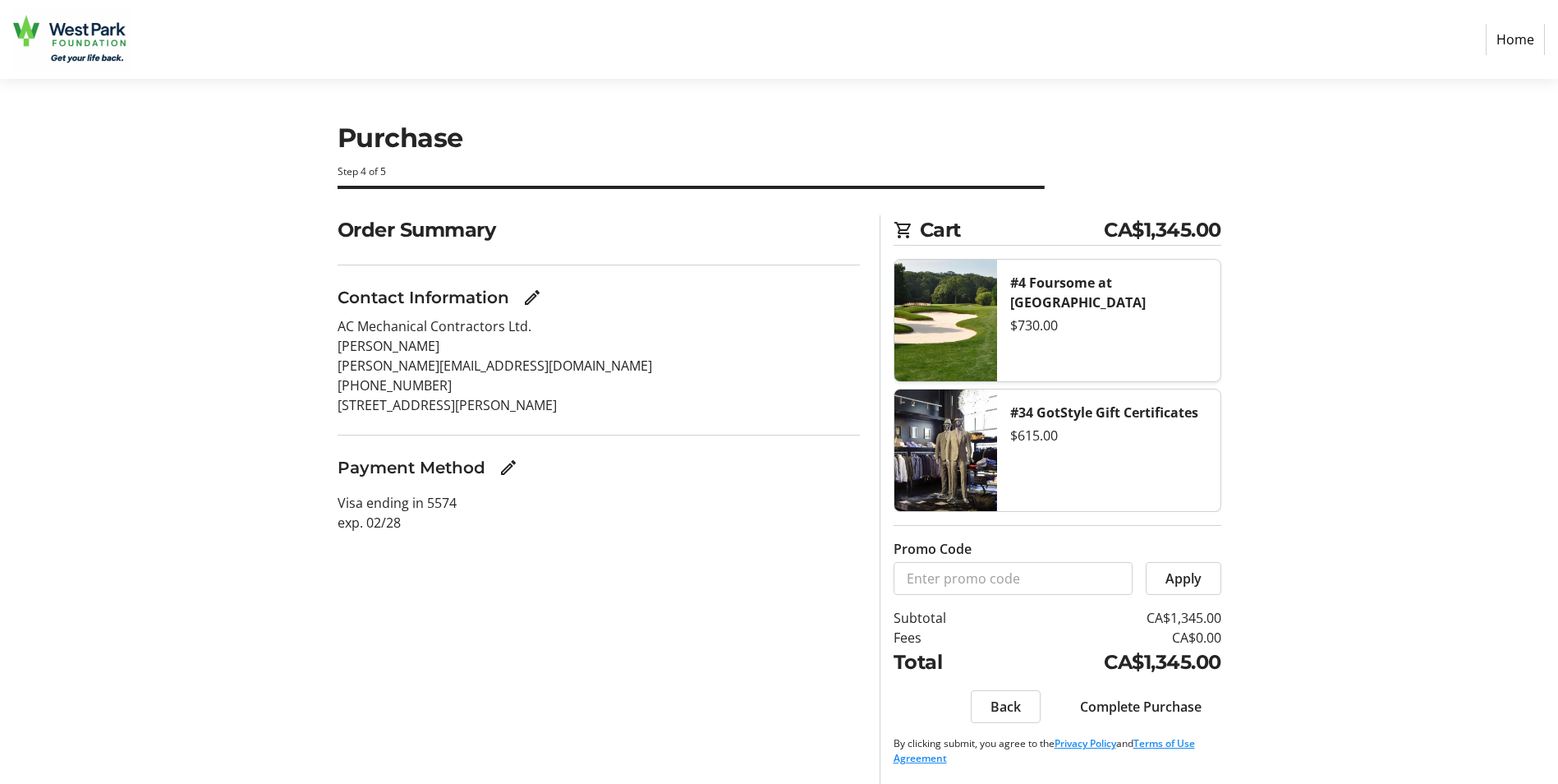
scroll to position [2, 0]
click at [1163, 703] on span "Complete Purchase" at bounding box center [1141, 705] width 122 height 20
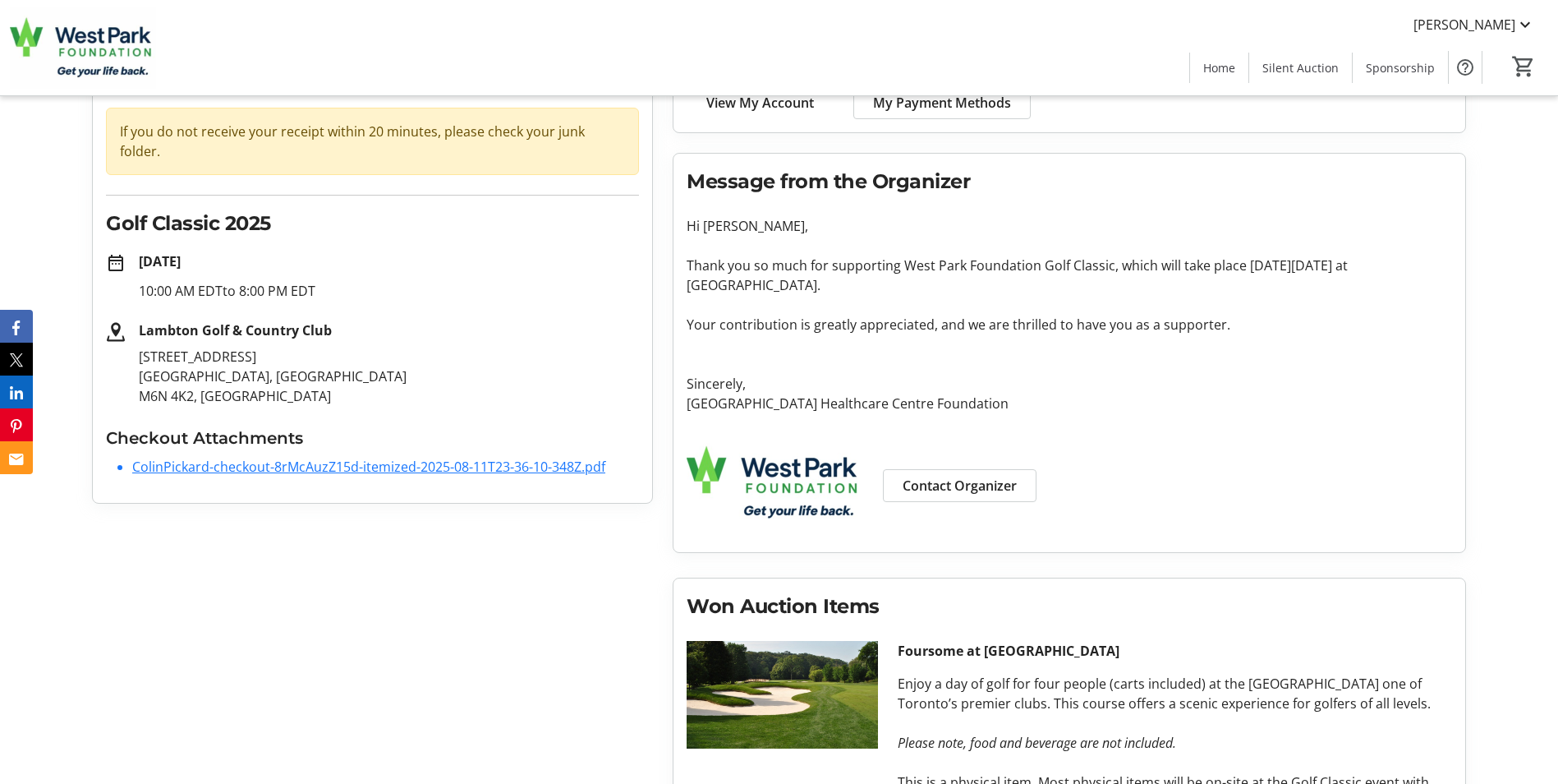
scroll to position [124, 0]
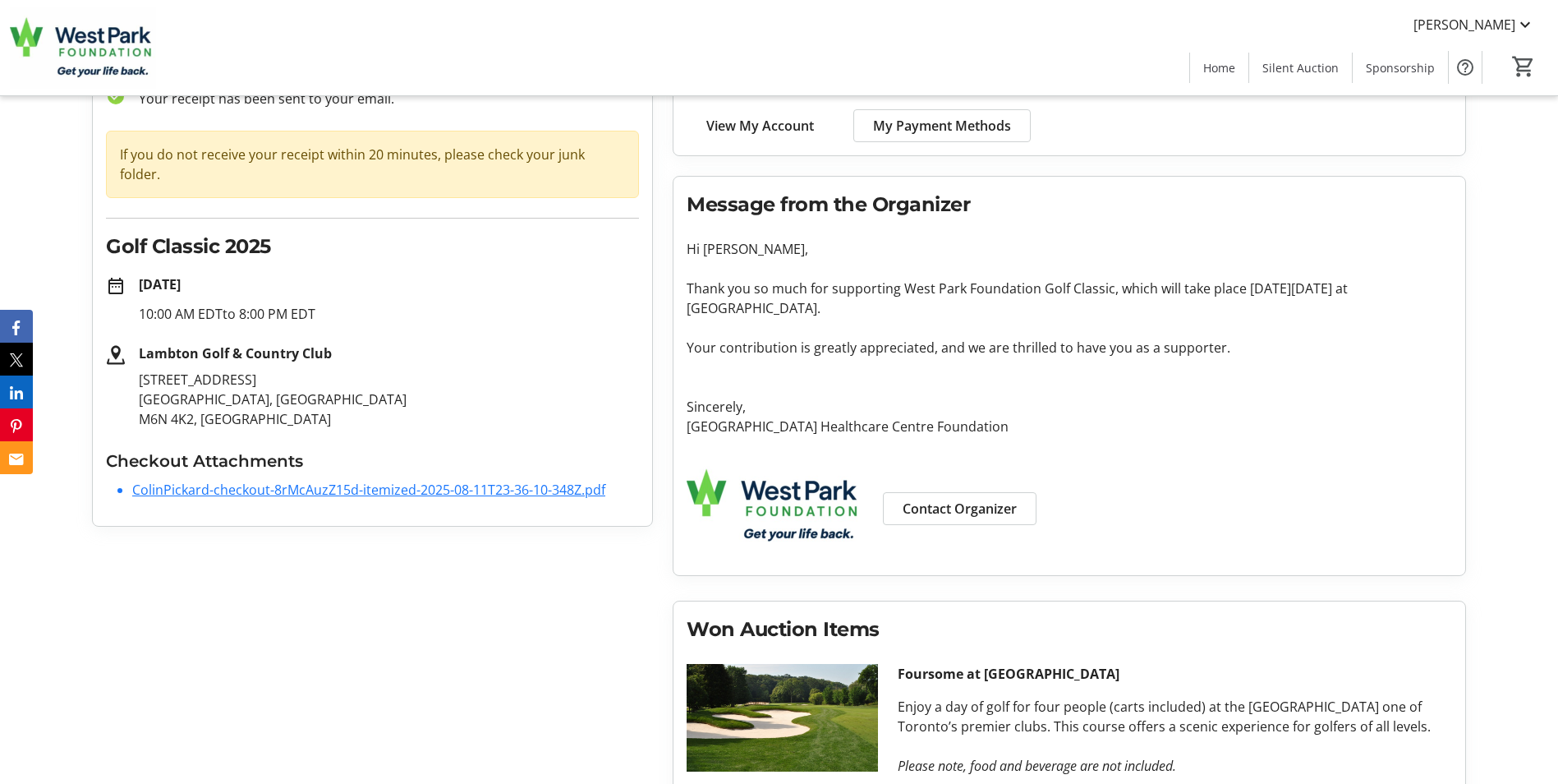
click at [979, 507] on span "Contact Organizer" at bounding box center [959, 508] width 114 height 20
